Goal: Task Accomplishment & Management: Manage account settings

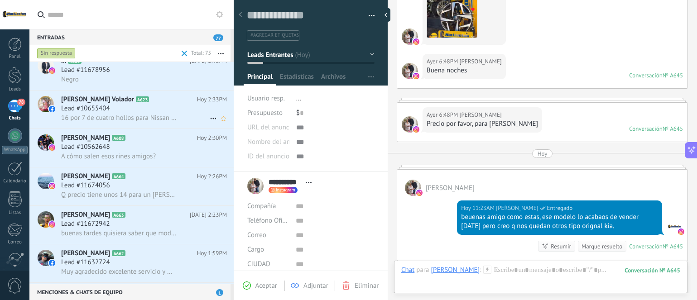
scroll to position [227, 0]
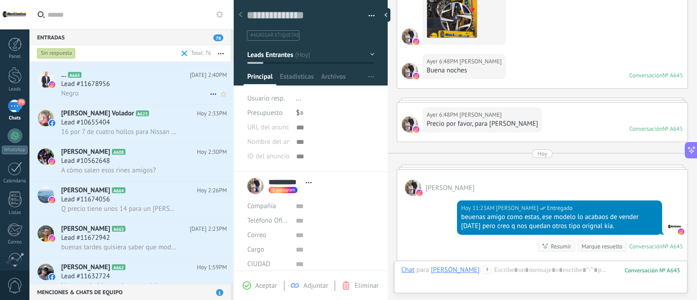
click at [126, 87] on div "Lead #11678956" at bounding box center [144, 84] width 166 height 9
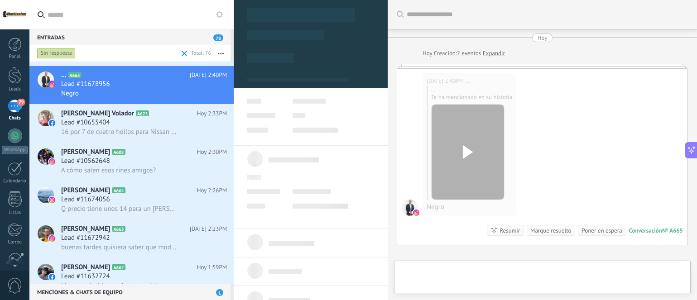
scroll to position [5, 0]
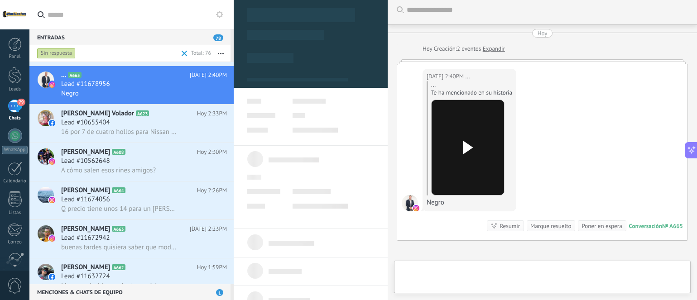
type textarea "**********"
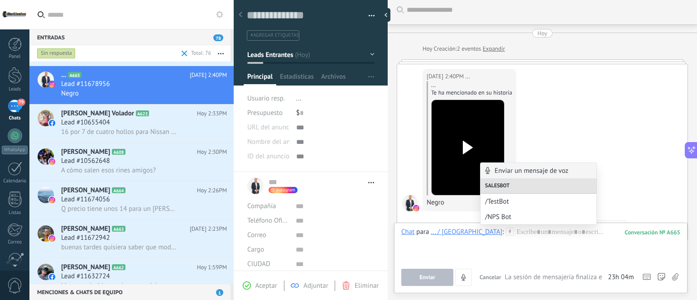
click at [508, 270] on div "Enviar Cancelar Rastrear clics en links ? Reducir links largos y rastrear clics…" at bounding box center [540, 277] width 279 height 17
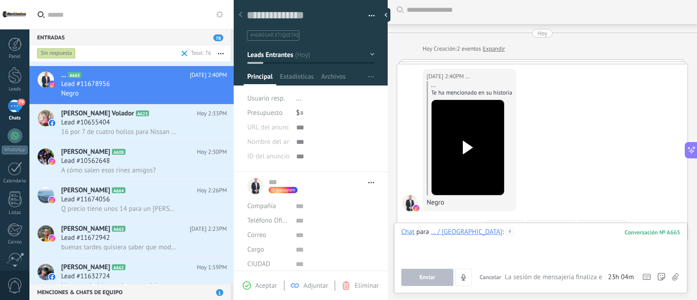
click at [562, 228] on div at bounding box center [540, 245] width 279 height 34
click at [465, 236] on div "... / [GEOGRAPHIC_DATA]" at bounding box center [467, 232] width 72 height 8
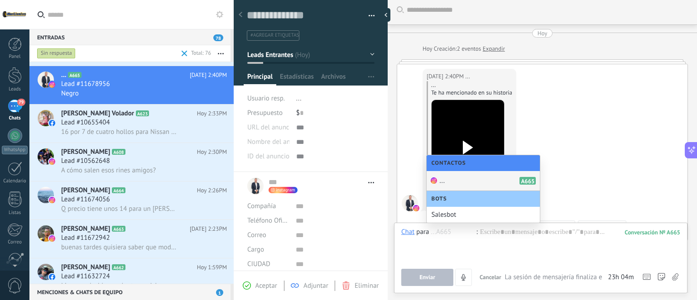
click at [482, 180] on div "... A665" at bounding box center [483, 181] width 113 height 20
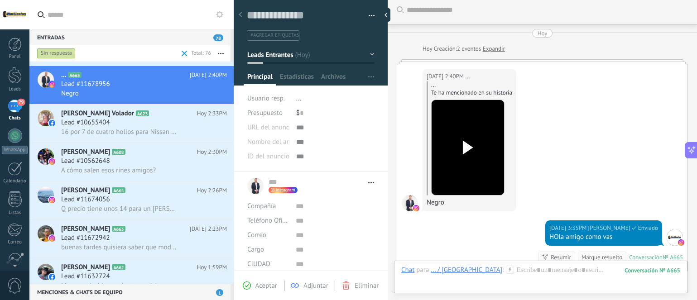
scroll to position [135, 0]
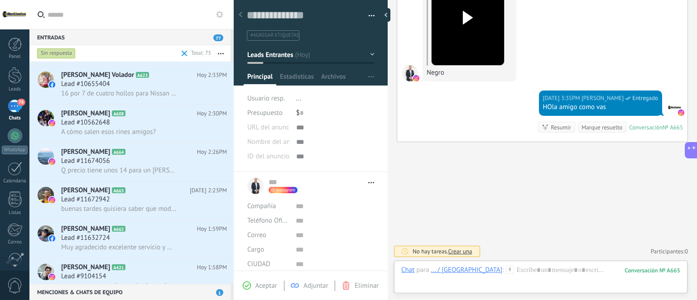
click at [456, 9] on div at bounding box center [468, 18] width 51 height 67
click at [466, 20] on use at bounding box center [468, 18] width 10 height 14
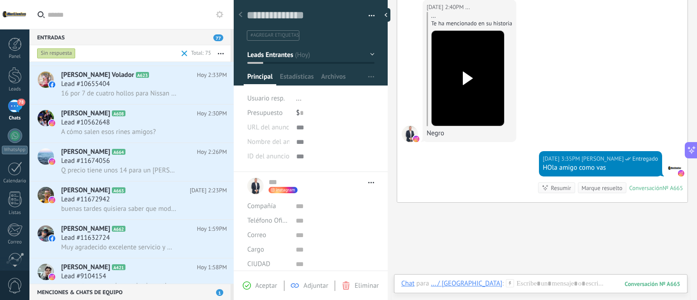
scroll to position [0, 0]
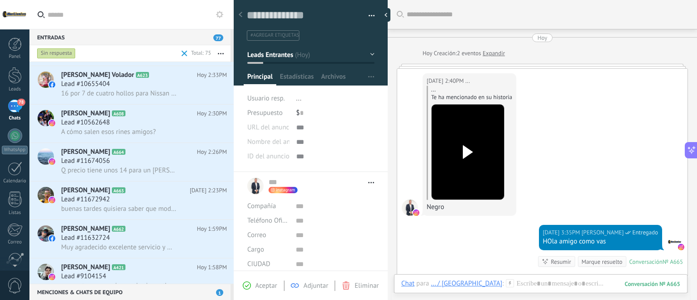
click at [497, 91] on div "... Te ha mencionado en su historia" at bounding box center [471, 93] width 81 height 15
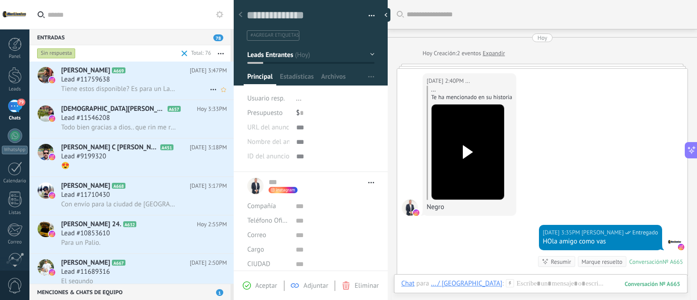
click at [183, 82] on div "Lead #11759638" at bounding box center [144, 79] width 166 height 9
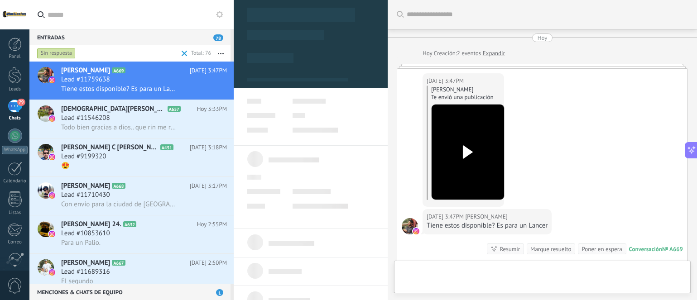
type textarea "**********"
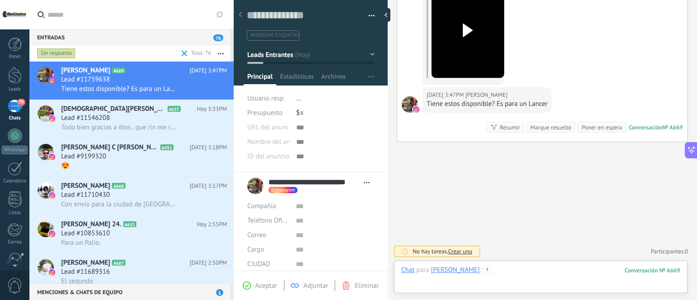
click at [552, 272] on div at bounding box center [540, 279] width 279 height 27
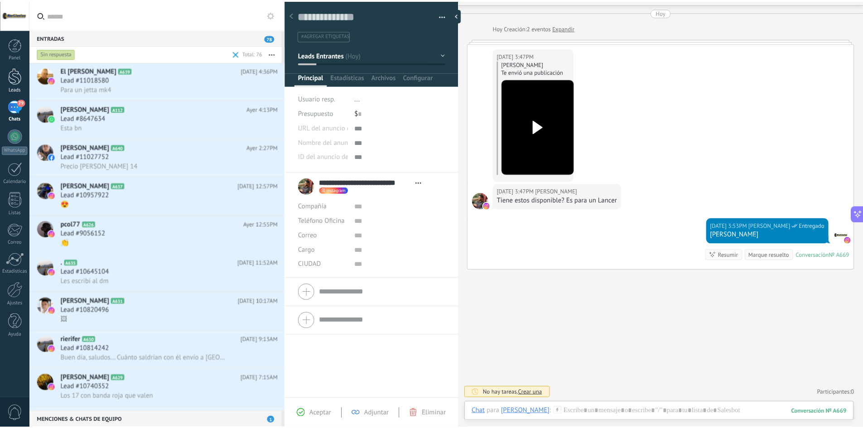
scroll to position [907, 0]
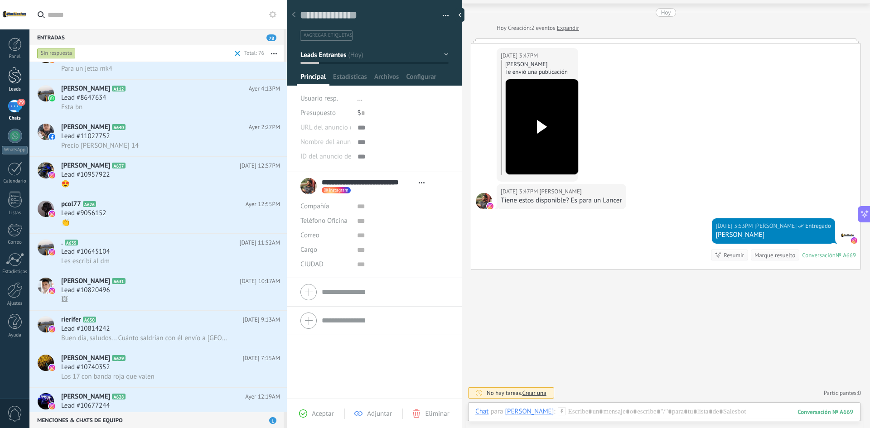
click at [10, 77] on div at bounding box center [15, 75] width 14 height 17
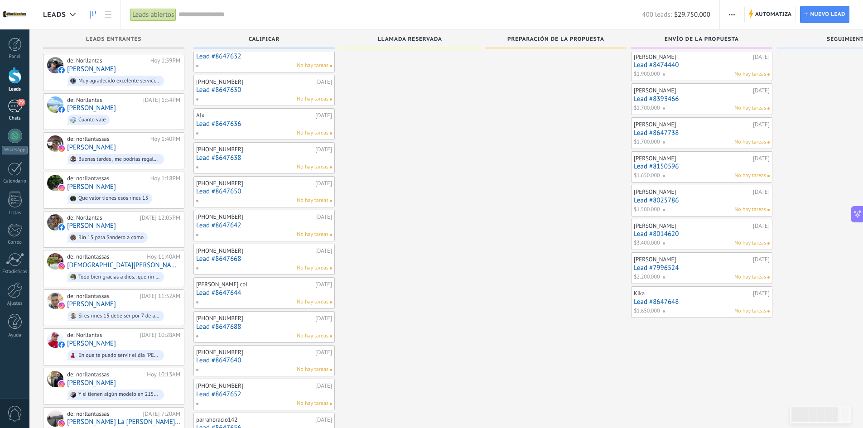
scroll to position [281, 0]
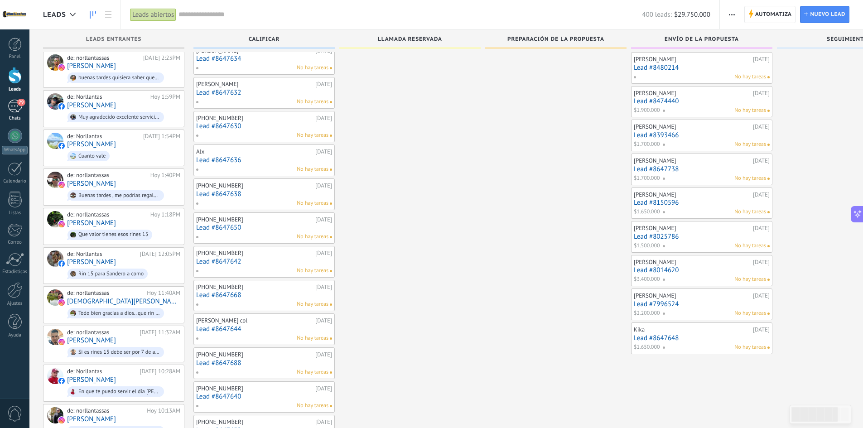
click at [19, 110] on div "79" at bounding box center [15, 106] width 15 height 13
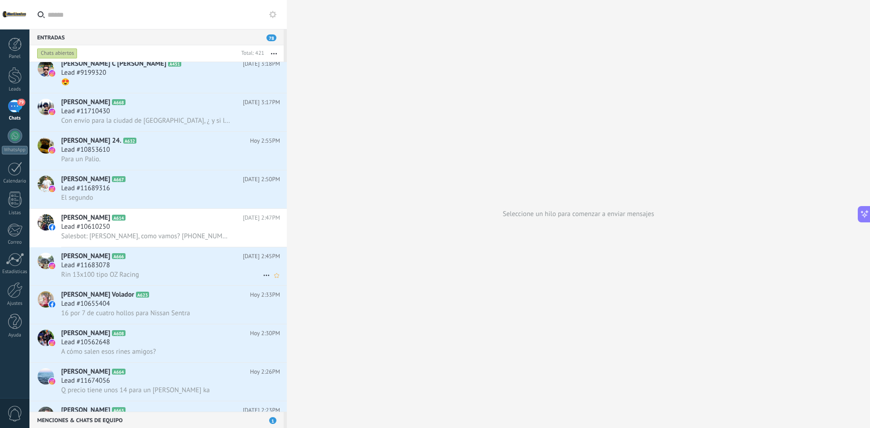
scroll to position [136, 0]
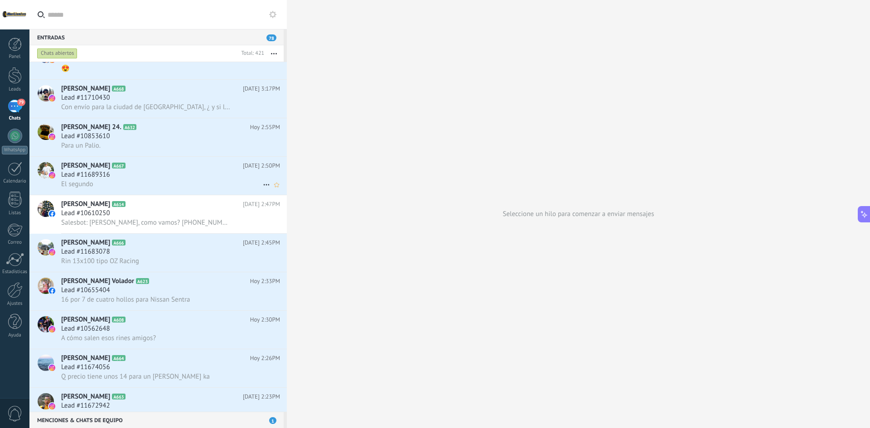
click at [163, 185] on div "El segundo" at bounding box center [170, 184] width 219 height 10
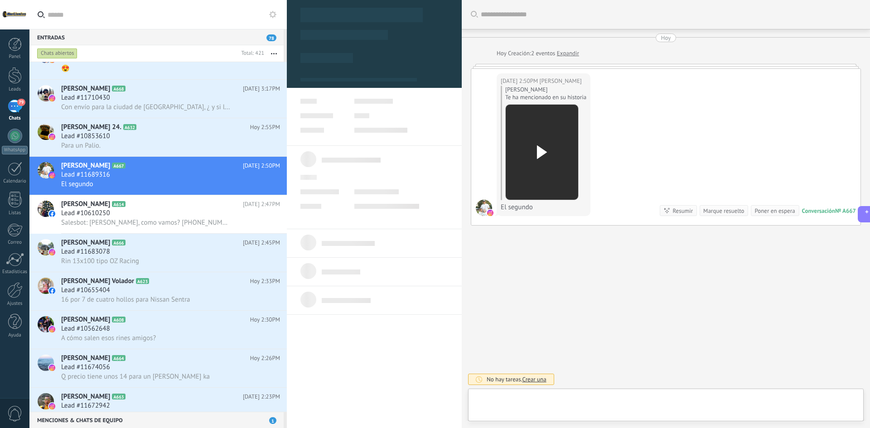
type textarea "**********"
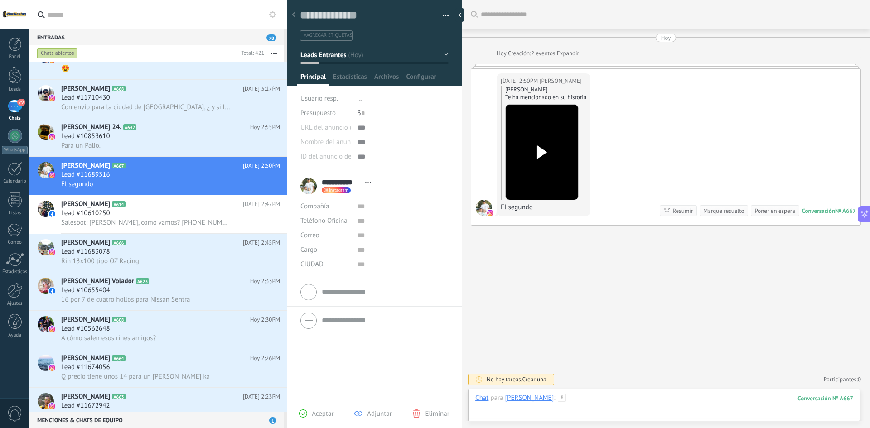
click at [581, 300] on div at bounding box center [664, 407] width 378 height 27
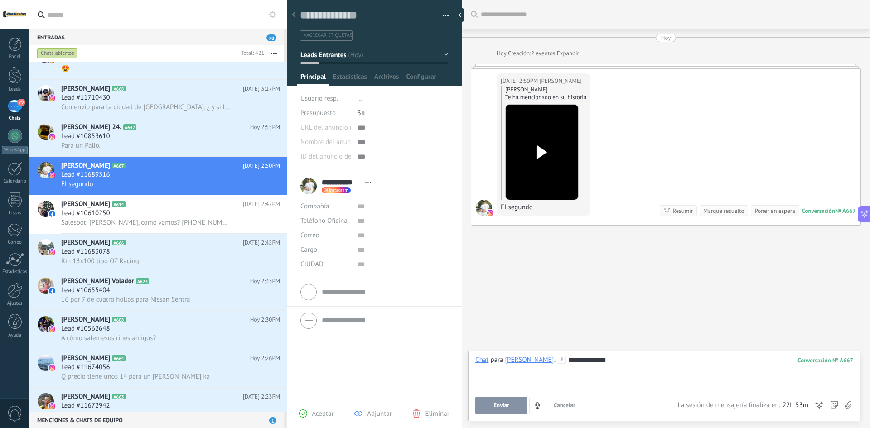
click at [546, 134] on div at bounding box center [542, 152] width 51 height 67
click at [505, 104] on link at bounding box center [541, 152] width 73 height 96
click at [622, 262] on div "Buscar Carga más [DATE] [DATE] Creación: 2 eventos Expandir [DATE] 2:50PM [PERS…" at bounding box center [666, 214] width 408 height 428
click at [654, 300] on div "**********" at bounding box center [664, 373] width 378 height 34
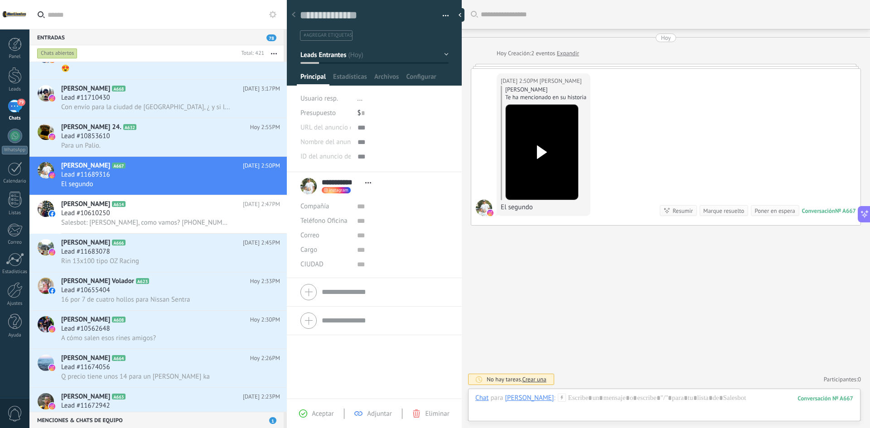
scroll to position [7, 0]
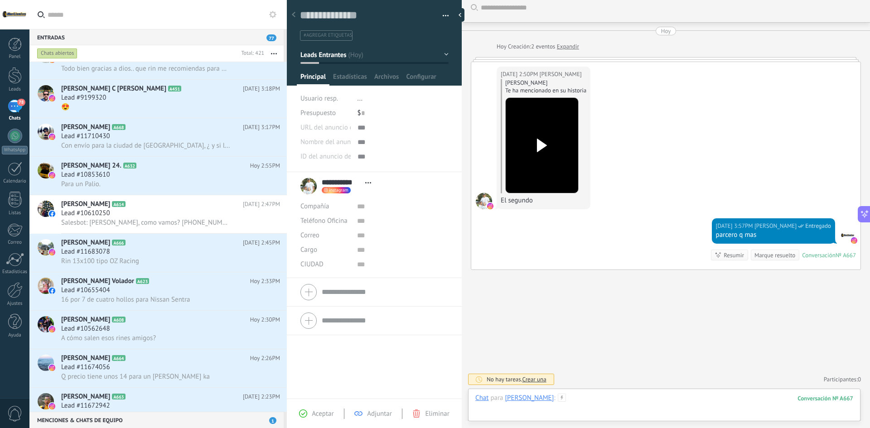
click at [586, 300] on div at bounding box center [664, 407] width 378 height 27
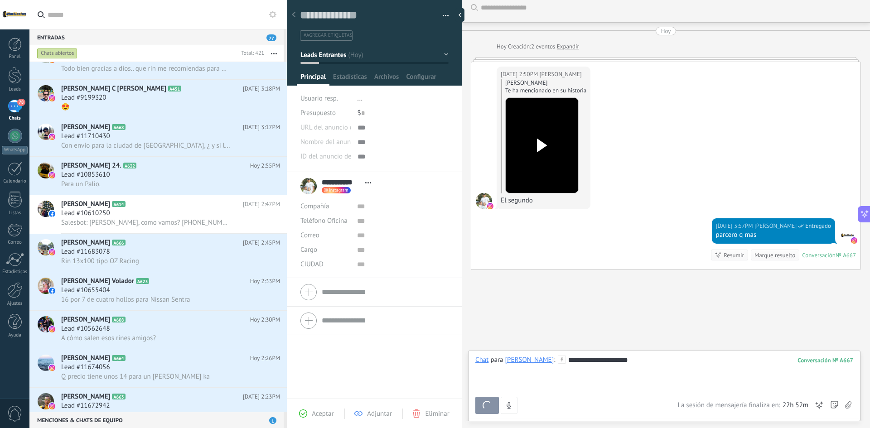
scroll to position [34, 0]
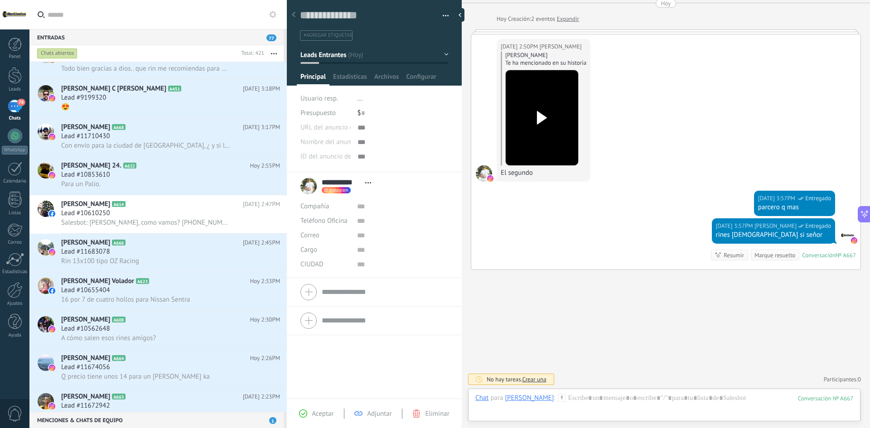
click at [364, 116] on div "$ 0" at bounding box center [404, 113] width 92 height 15
click at [312, 300] on span "Guardar" at bounding box center [315, 414] width 21 height 6
type input "*********"
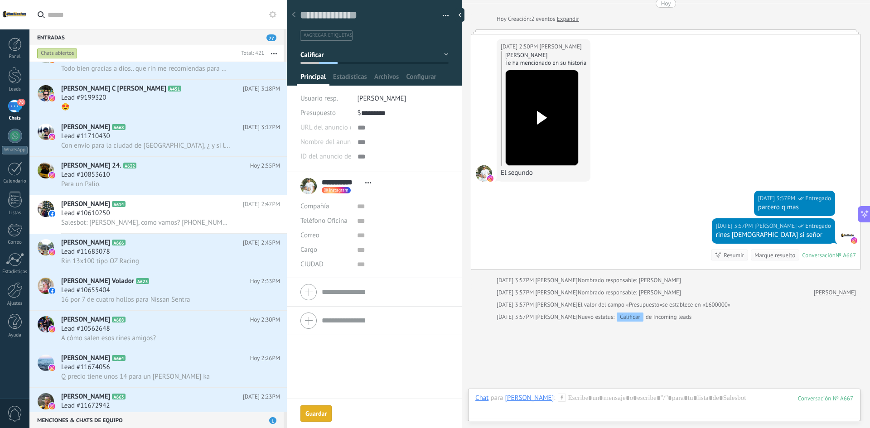
scroll to position [86, 0]
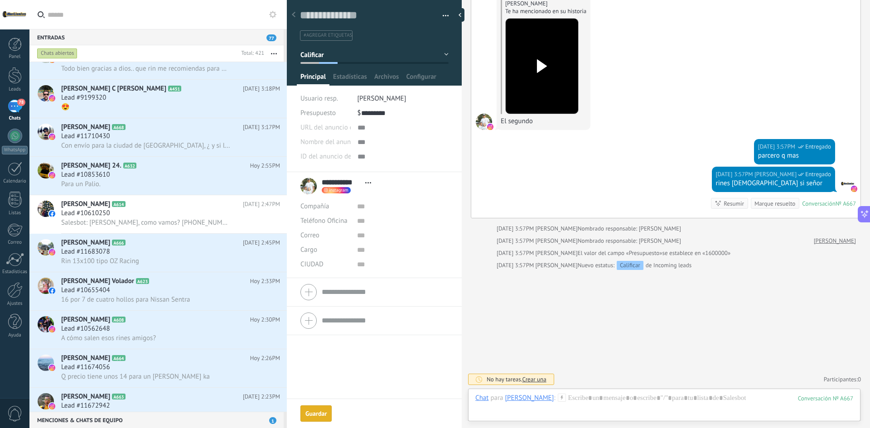
click at [319, 300] on div "Guardar" at bounding box center [315, 414] width 21 height 6
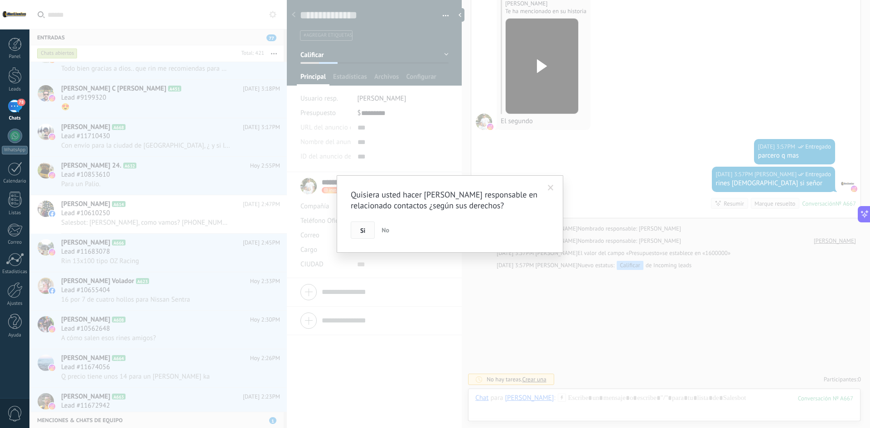
click at [367, 227] on button "Si" at bounding box center [363, 230] width 24 height 17
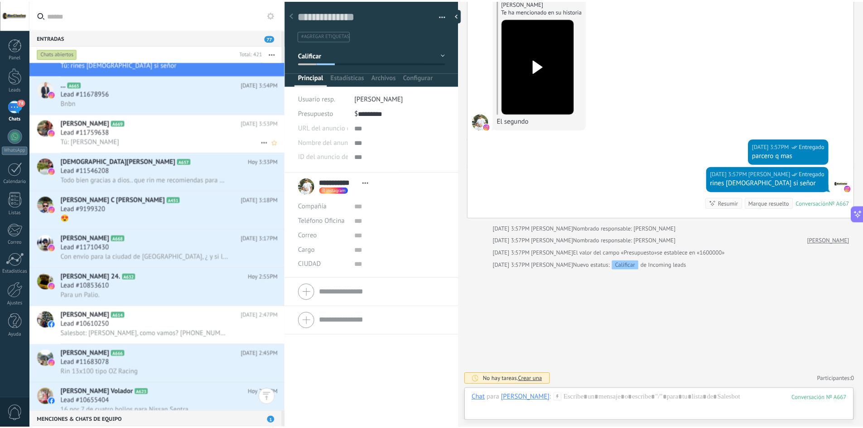
scroll to position [0, 0]
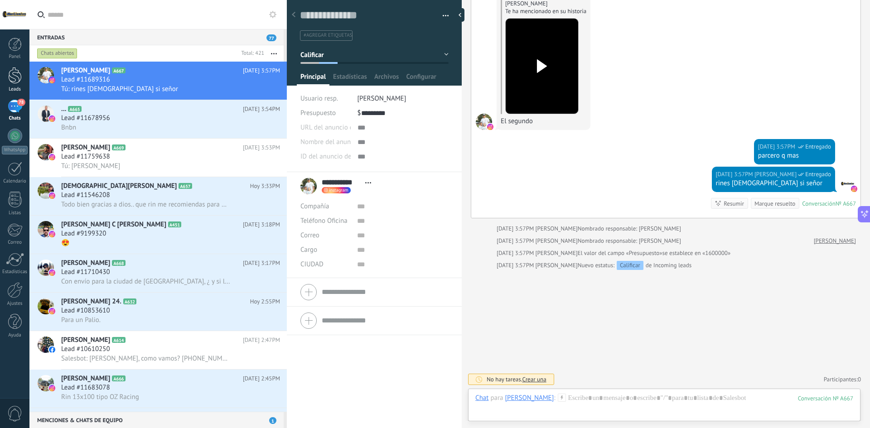
click at [22, 68] on link "Leads" at bounding box center [14, 79] width 29 height 25
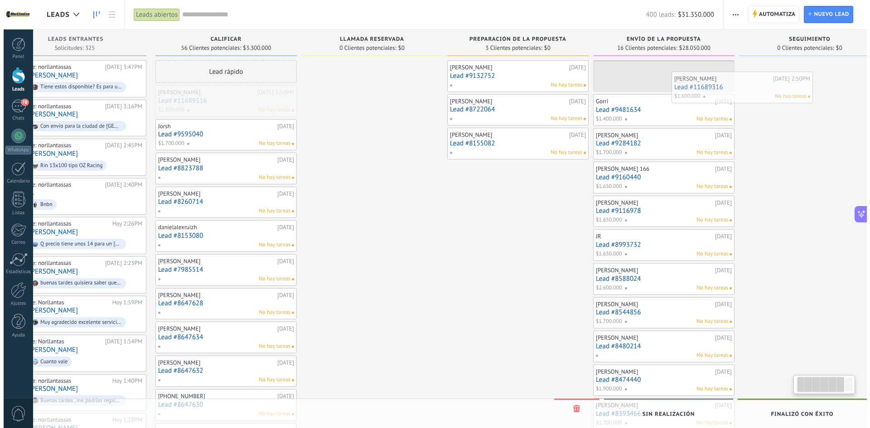
scroll to position [0, 46]
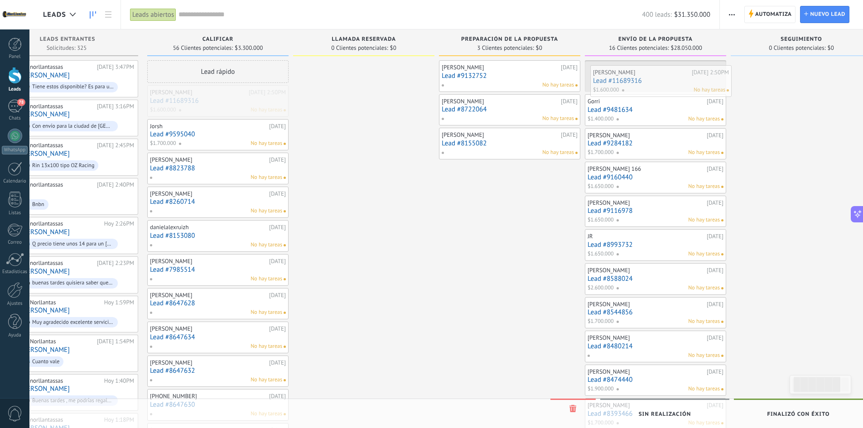
drag, startPoint x: 222, startPoint y: 96, endPoint x: 619, endPoint y: 76, distance: 397.4
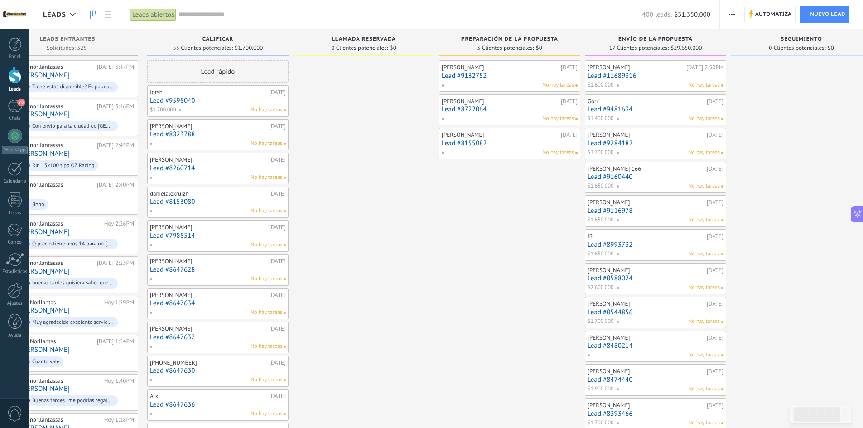
click at [23, 107] on link "80 Chats" at bounding box center [14, 111] width 29 height 22
